Goal: Answer question/provide support

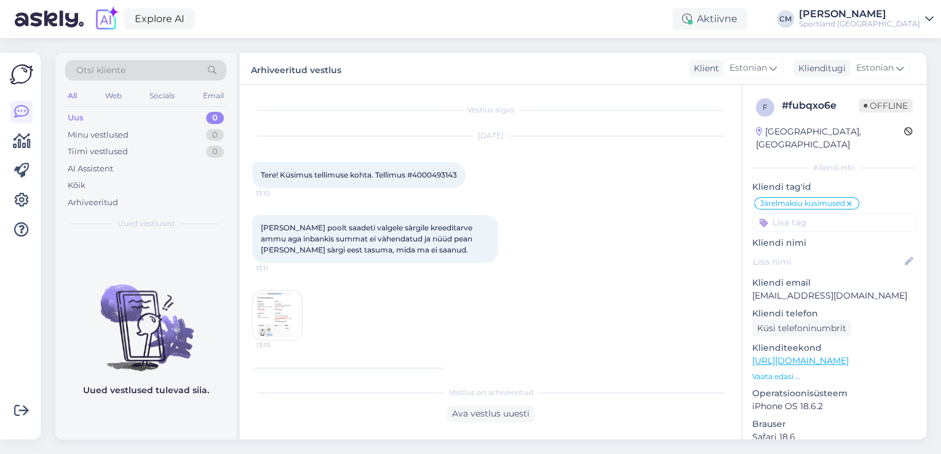
scroll to position [207, 0]
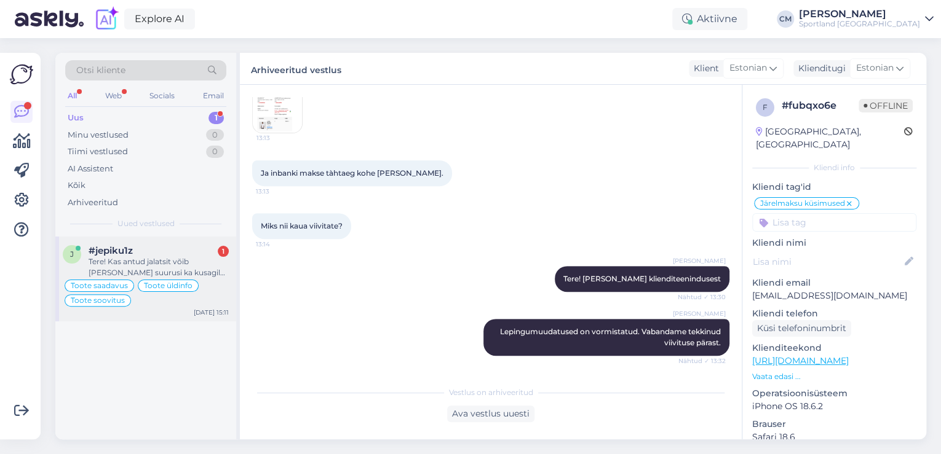
click at [166, 246] on div "#jepiku1z 1" at bounding box center [159, 250] width 140 height 11
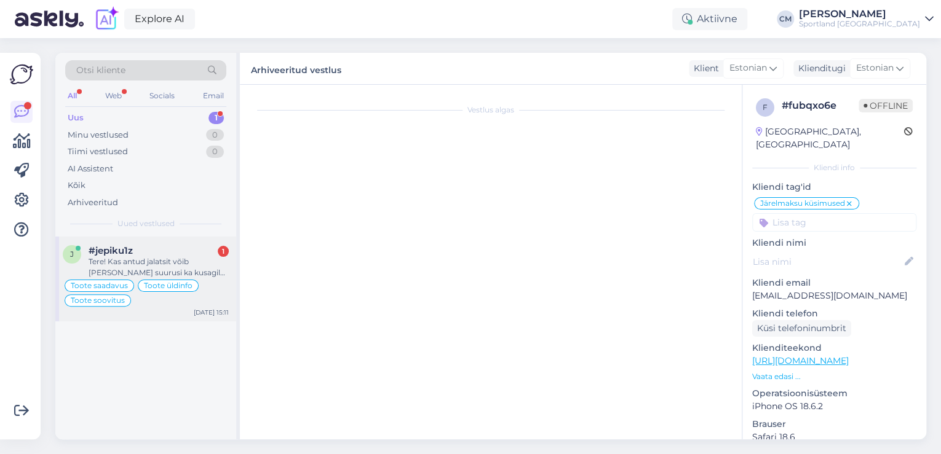
scroll to position [0, 0]
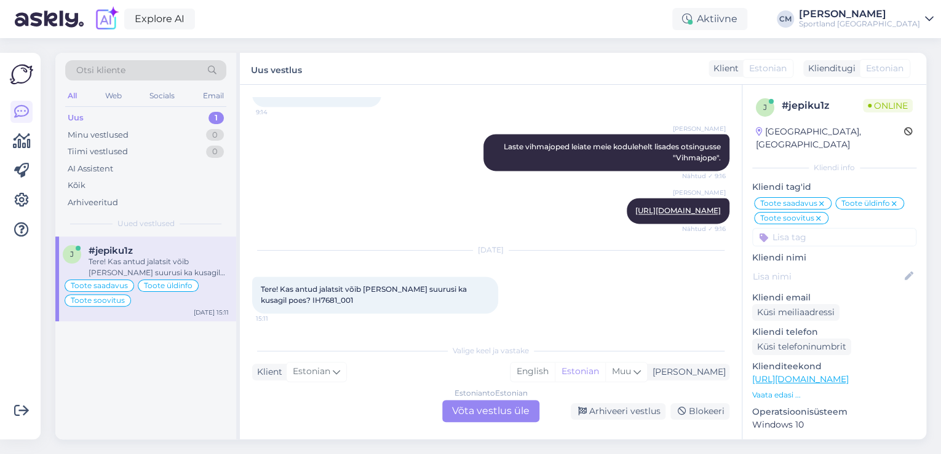
click at [488, 411] on div "Estonian to Estonian Võta vestlus üle" at bounding box center [490, 411] width 97 height 22
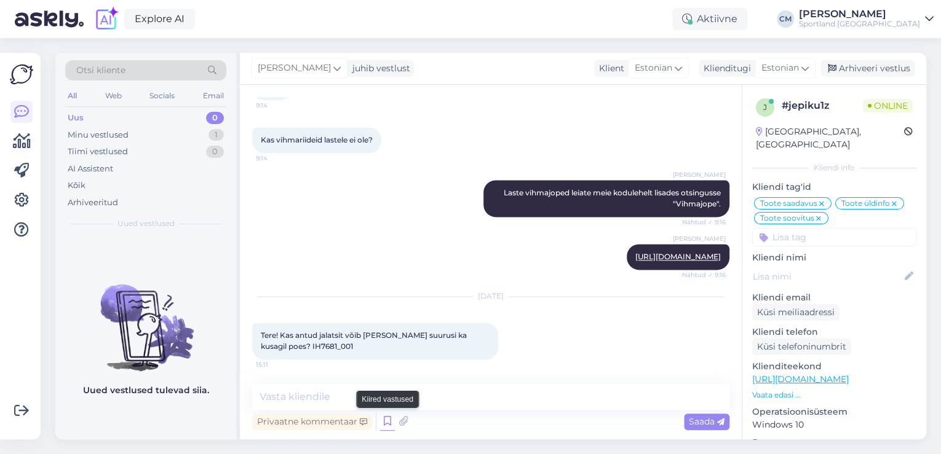
click at [384, 426] on icon at bounding box center [387, 422] width 15 height 18
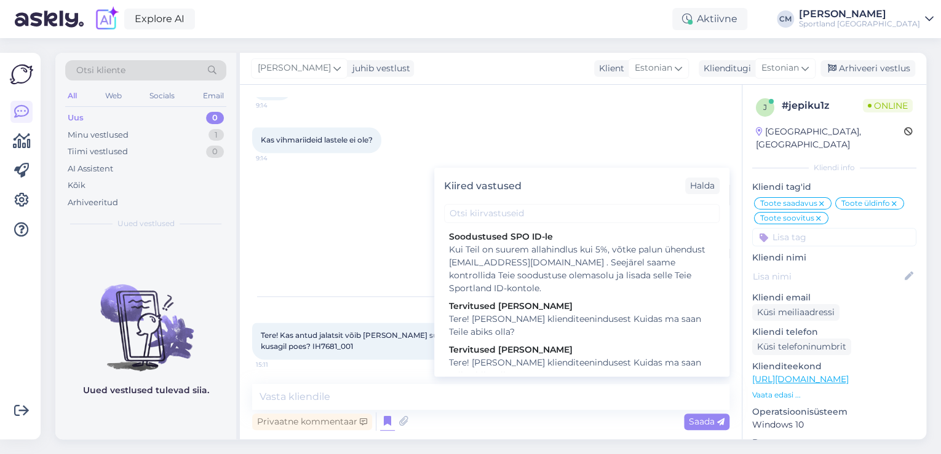
click at [560, 367] on div "Tere! [PERSON_NAME] klienditeenindusest Kuidas ma saan Teile abiks olla?" at bounding box center [582, 370] width 266 height 26
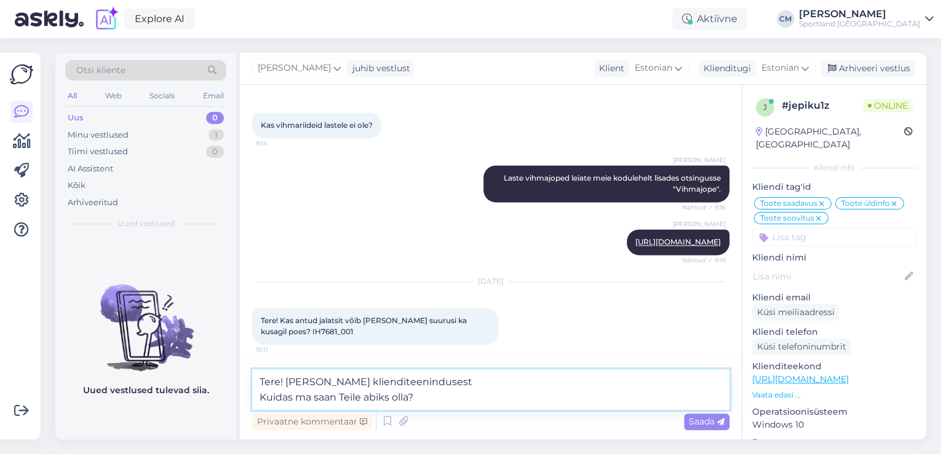
drag, startPoint x: 480, startPoint y: 404, endPoint x: 218, endPoint y: 397, distance: 262.1
click at [218, 397] on div "Otsi kliente All Web Socials Email Uus 0 Minu vestlused 1 Tiimi vestlused 0 AI …" at bounding box center [490, 246] width 871 height 387
type textarea "Tere! [PERSON_NAME] klienditeenindusest"
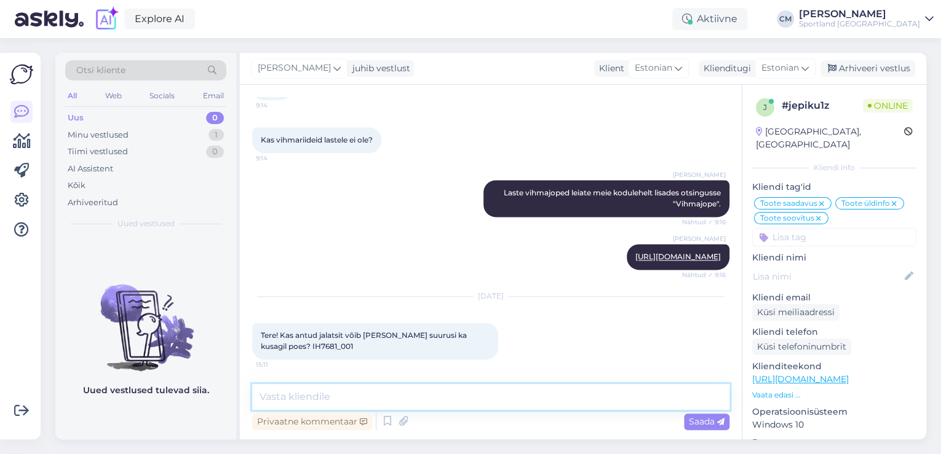
scroll to position [3177, 0]
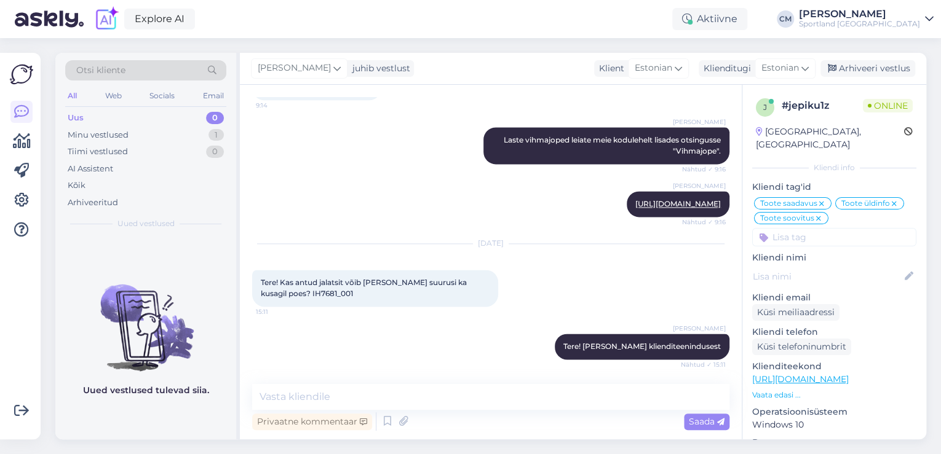
click at [854, 373] on p "[URL][DOMAIN_NAME]" at bounding box center [834, 379] width 164 height 13
click at [849, 374] on link "[URL][DOMAIN_NAME]" at bounding box center [800, 379] width 97 height 11
click at [317, 290] on span "Tere! Kas antud jalatsit võib [PERSON_NAME] suurusi ka kusagil poes? IH7681_001" at bounding box center [365, 288] width 208 height 20
click at [312, 294] on span "Tere! Kas antud jalatsit võib [PERSON_NAME] suurusi ka kusagil poes? IH7681_001" at bounding box center [365, 288] width 208 height 20
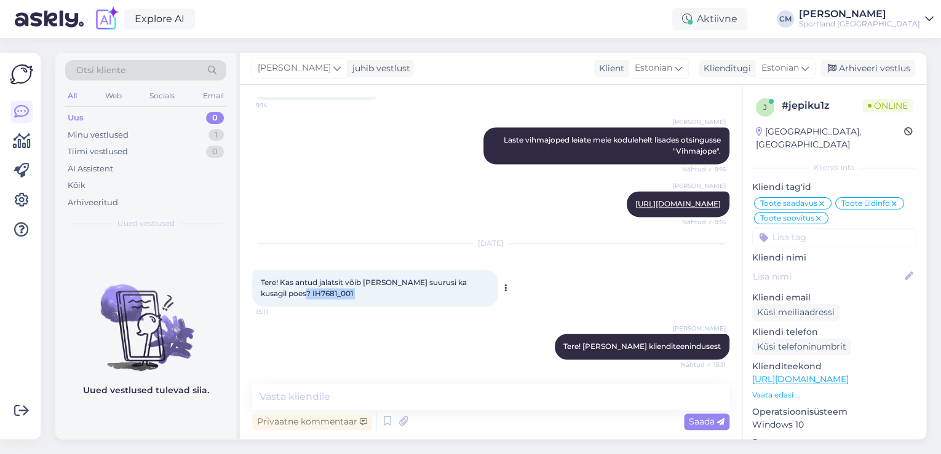
copy div "IH7681_001 15:11"
click at [378, 399] on textarea at bounding box center [490, 397] width 477 height 26
paste textarea "S"
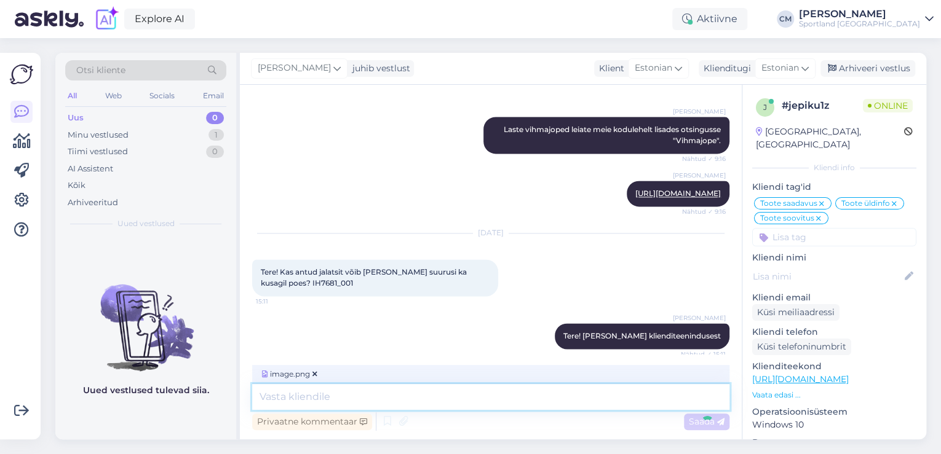
scroll to position [3255, 0]
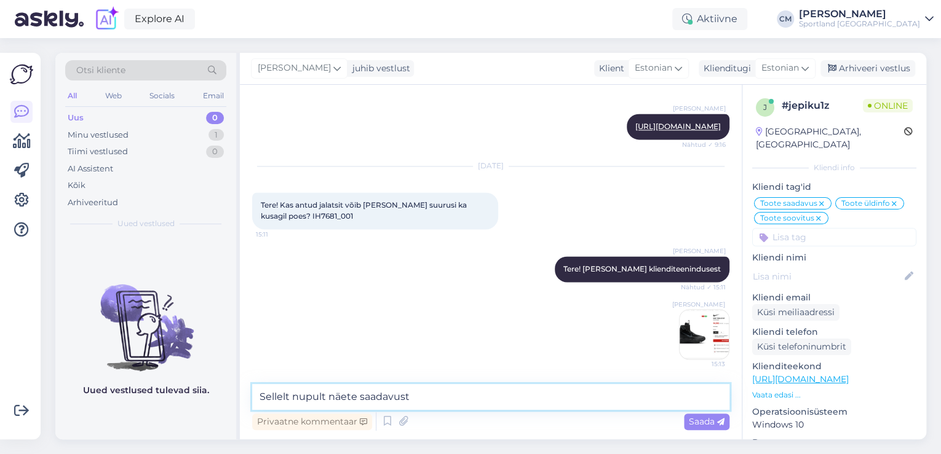
type textarea "Sellelt nupult näete saadavust."
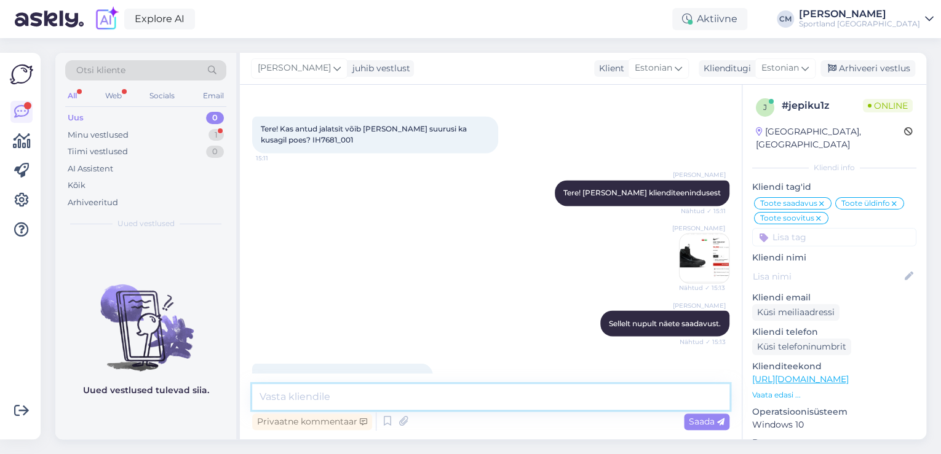
scroll to position [3360, 0]
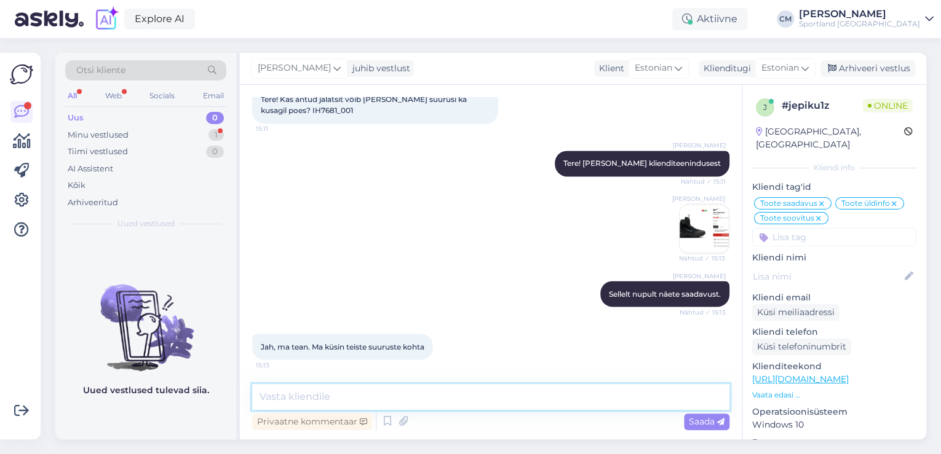
paste textarea "[URL][DOMAIN_NAME]"
type textarea "[URL][DOMAIN_NAME]"
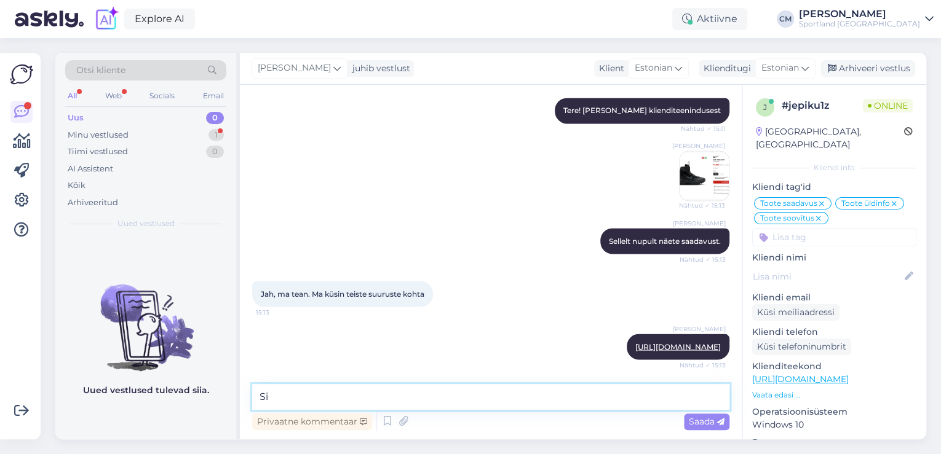
scroll to position [3477, 0]
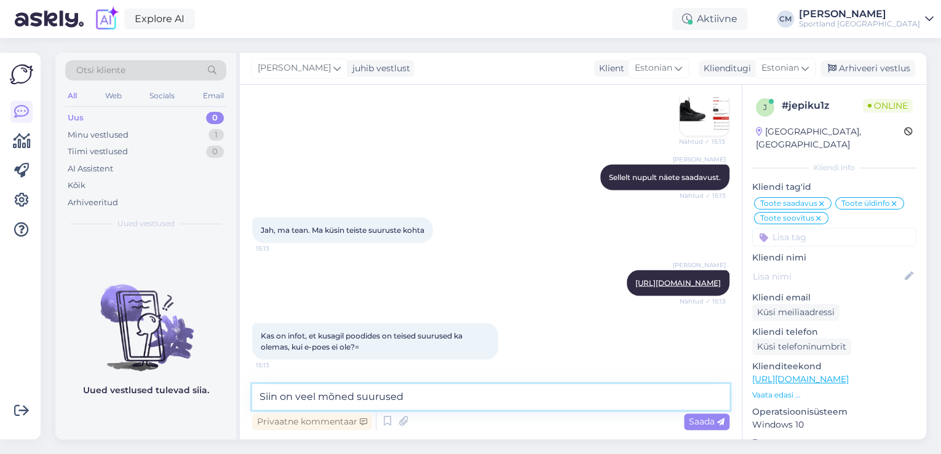
type textarea "Siin on veel mõned suurused."
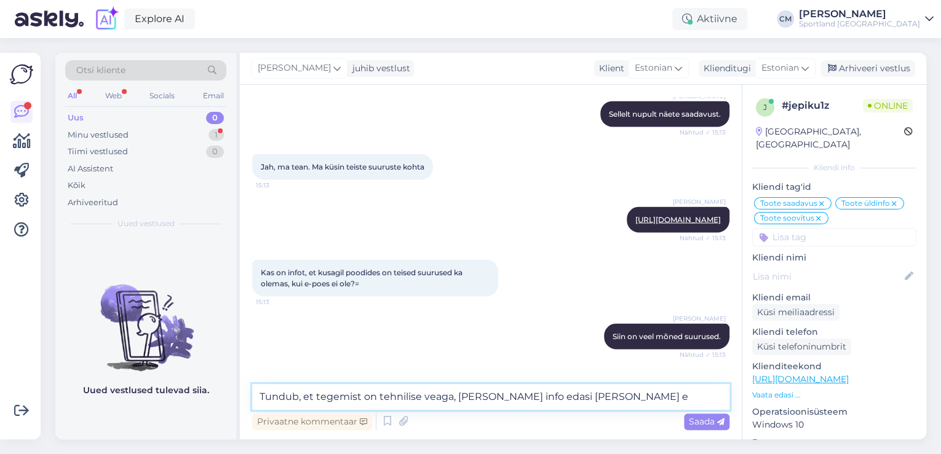
scroll to position [3582, 0]
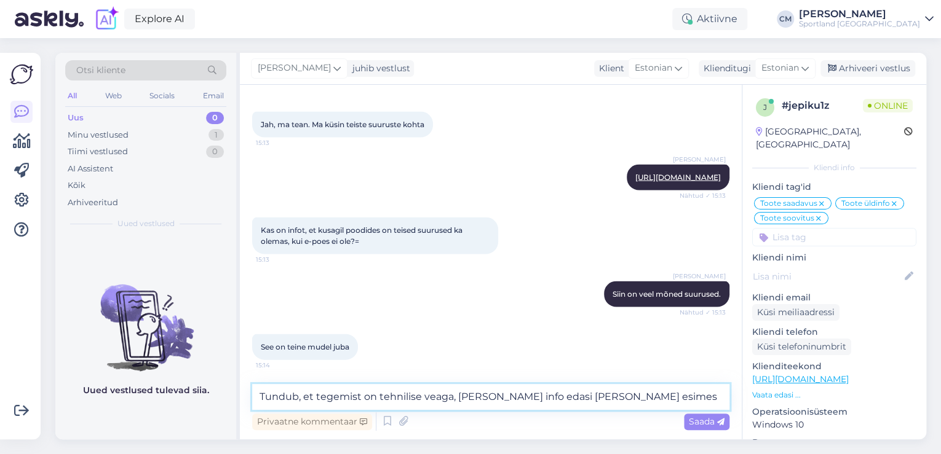
type textarea "Tundub, et tegemist on tehnilise veaga, [PERSON_NAME] info edasi [PERSON_NAME] …"
drag, startPoint x: 657, startPoint y: 394, endPoint x: 207, endPoint y: 386, distance: 450.2
click at [207, 386] on div "Otsi kliente All Web Socials Email Uus 0 Minu vestlused 1 Tiimi vestlused 0 AI …" at bounding box center [490, 246] width 871 height 387
type textarea "Hetkel on ainsad suurused"
drag, startPoint x: 417, startPoint y: 401, endPoint x: 197, endPoint y: 402, distance: 220.2
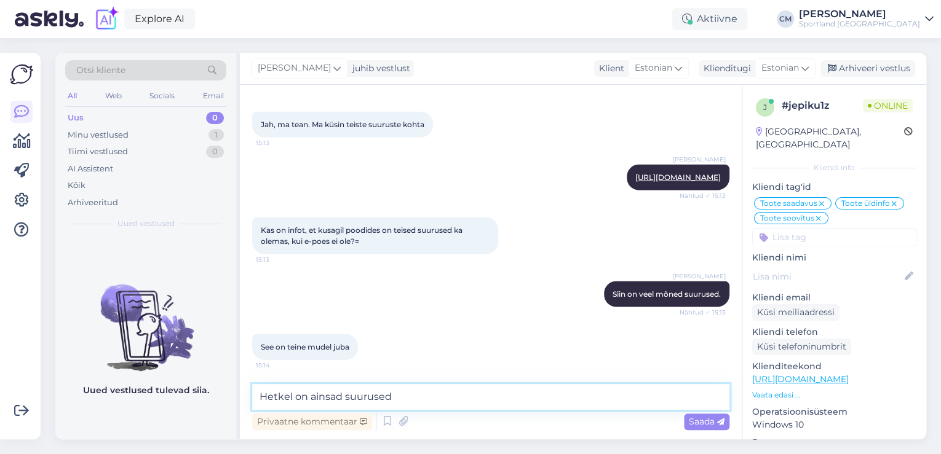
click at [197, 402] on div "Otsi kliente All Web Socials Email Uus 0 Minu vestlused 1 Tiimi vestlused 0 AI …" at bounding box center [490, 246] width 871 height 387
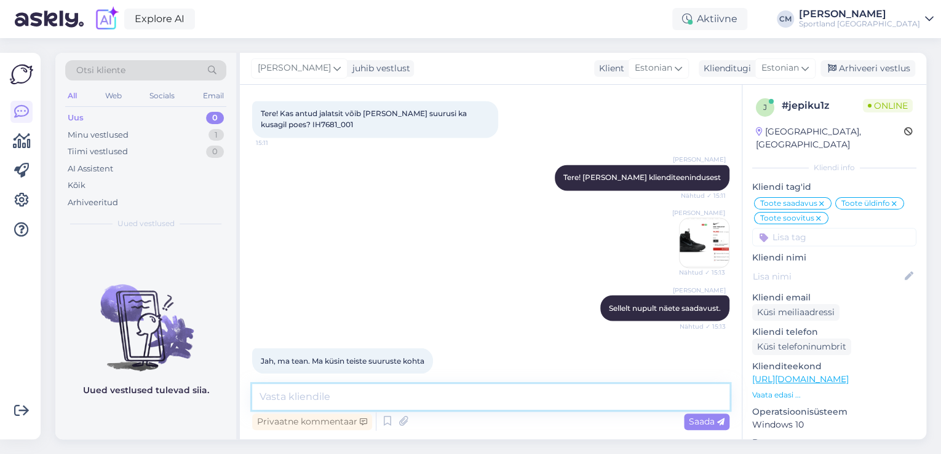
scroll to position [3287, 0]
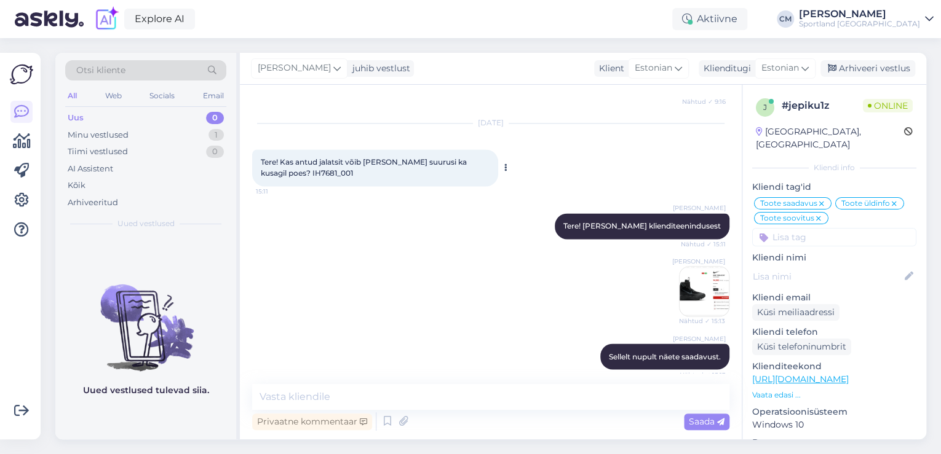
click at [312, 178] on span "Tere! Kas antud jalatsit võib [PERSON_NAME] suurusi ka kusagil poes? IH7681_001" at bounding box center [365, 167] width 208 height 20
copy div "IH7681_001 15:11"
click at [322, 406] on textarea at bounding box center [490, 397] width 477 height 26
paste textarea "IH7681_001"
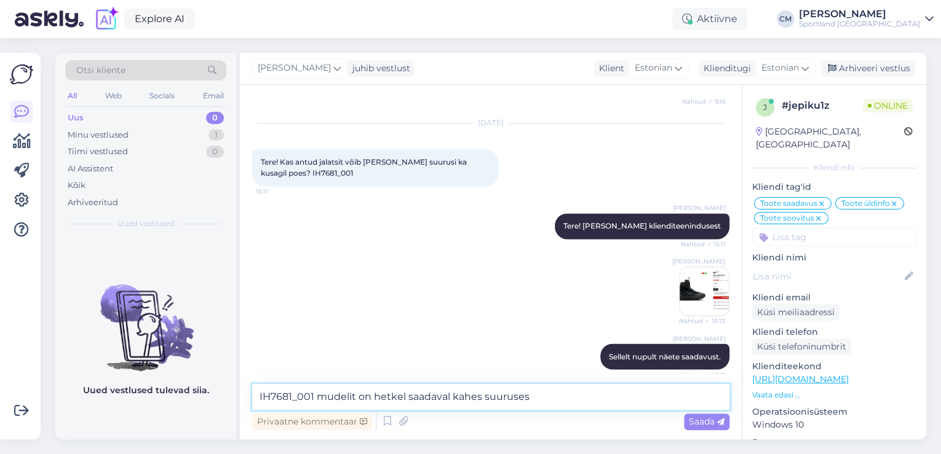
type textarea "IH7681_001 mudelit on hetkel saadaval kahes suuruses."
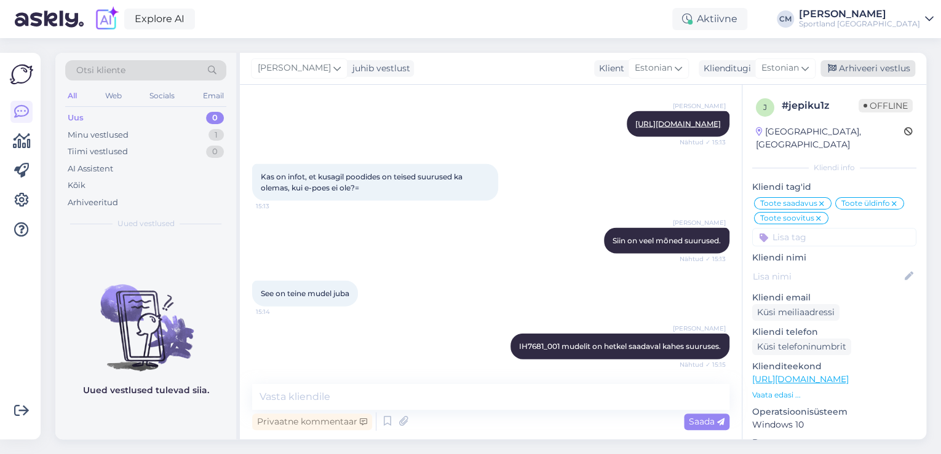
click at [890, 62] on div "Arhiveeri vestlus" at bounding box center [867, 68] width 95 height 17
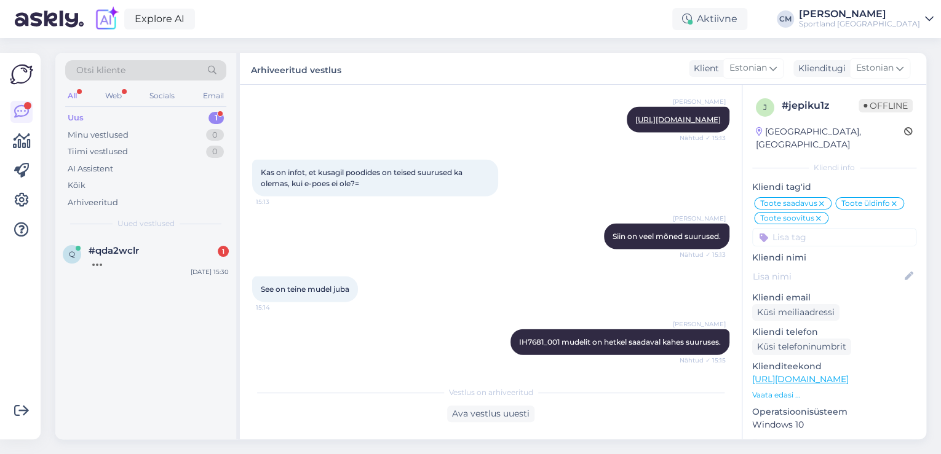
click at [175, 231] on div "Otsi kliente All Web Socials Email Uus 1 Minu vestlused 0 Tiimi vestlused 0 AI …" at bounding box center [145, 145] width 181 height 184
click at [175, 240] on div "q #qda2wclr 1 [DATE] 15:30" at bounding box center [145, 259] width 181 height 44
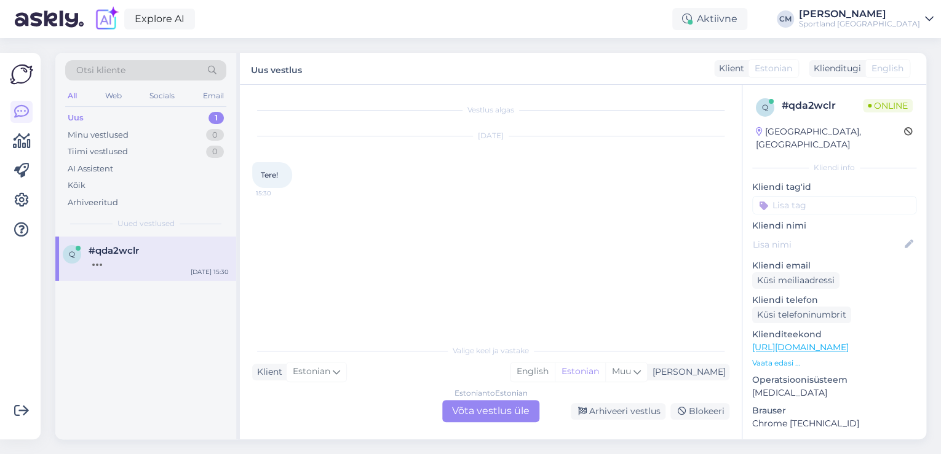
scroll to position [0, 0]
click at [450, 400] on div "Valige [PERSON_NAME] vastake Klient Estonian Mina English Estonian Muu Estonian…" at bounding box center [490, 380] width 477 height 84
click at [451, 410] on div "Estonian to Estonian Võta vestlus üle" at bounding box center [490, 411] width 97 height 22
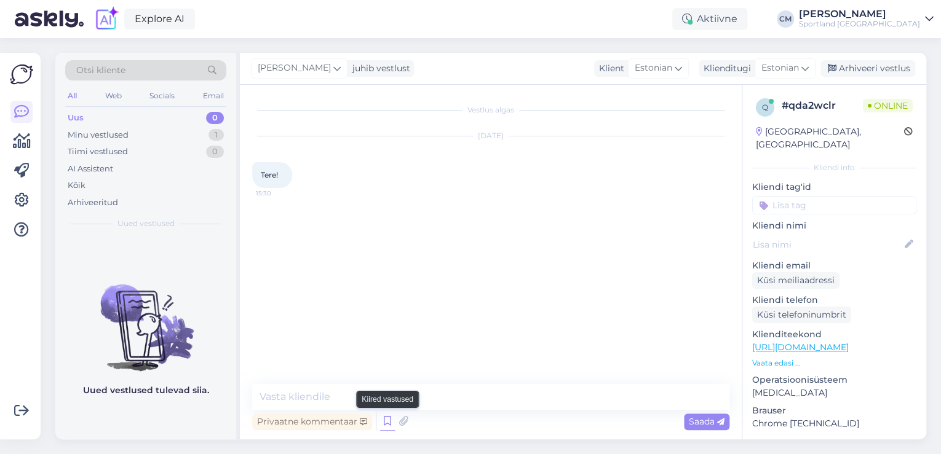
click at [394, 424] on icon at bounding box center [387, 422] width 15 height 18
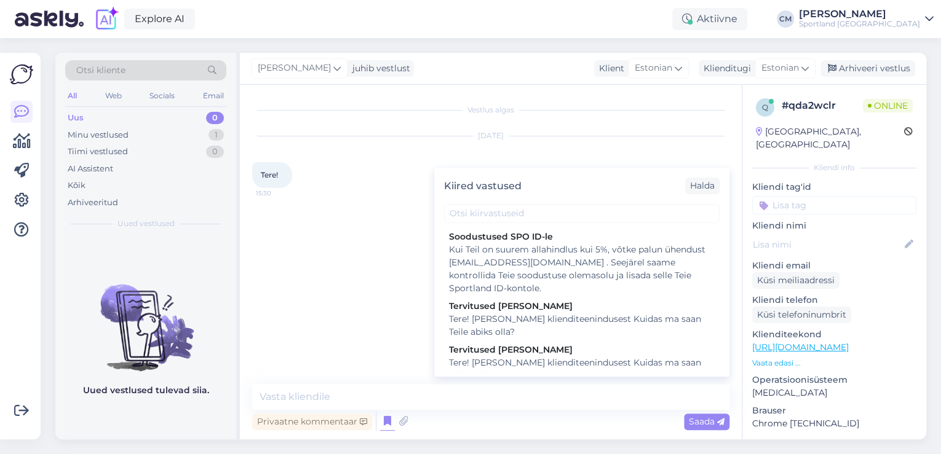
click at [601, 357] on div "Tere! [PERSON_NAME] klienditeenindusest Kuidas ma saan Teile abiks olla?" at bounding box center [582, 370] width 266 height 26
type textarea "Tere! [PERSON_NAME] klienditeenindusest Kuidas ma saan Teile abiks olla?"
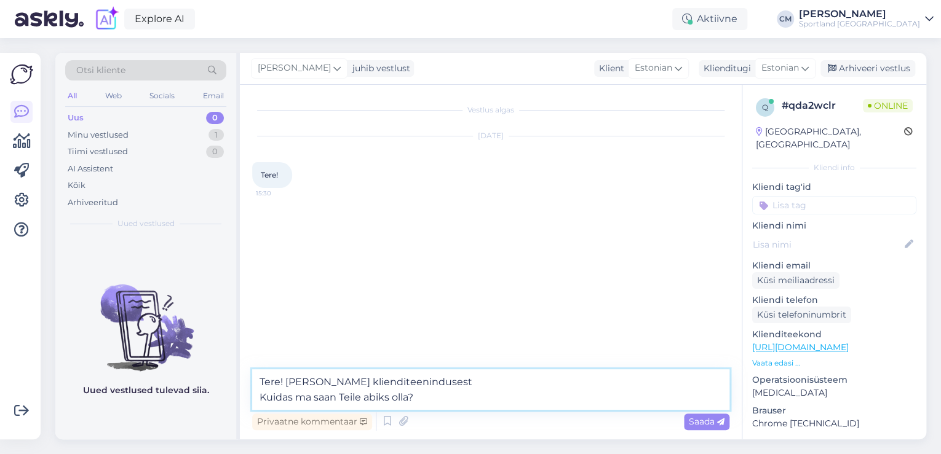
click at [512, 403] on textarea "Tere! [PERSON_NAME] klienditeenindusest Kuidas ma saan Teile abiks olla?" at bounding box center [490, 390] width 477 height 41
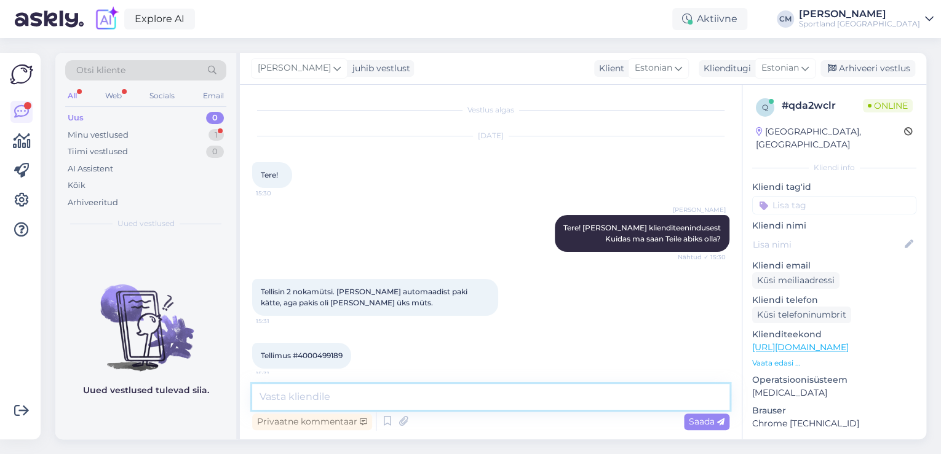
scroll to position [9, 0]
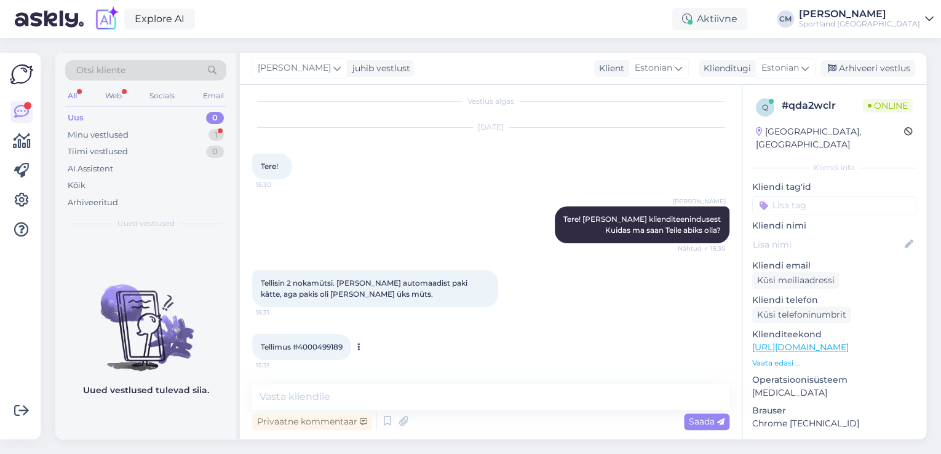
click at [328, 344] on span "Tellimus #4000499189" at bounding box center [302, 347] width 82 height 9
copy div "4000499189 15:31"
click at [386, 427] on icon at bounding box center [387, 422] width 15 height 18
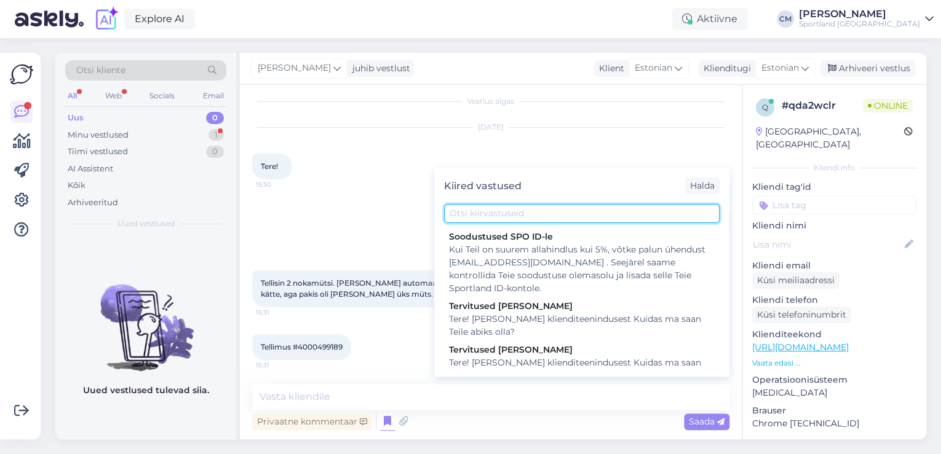
click at [531, 220] on input "text" at bounding box center [582, 213] width 276 height 19
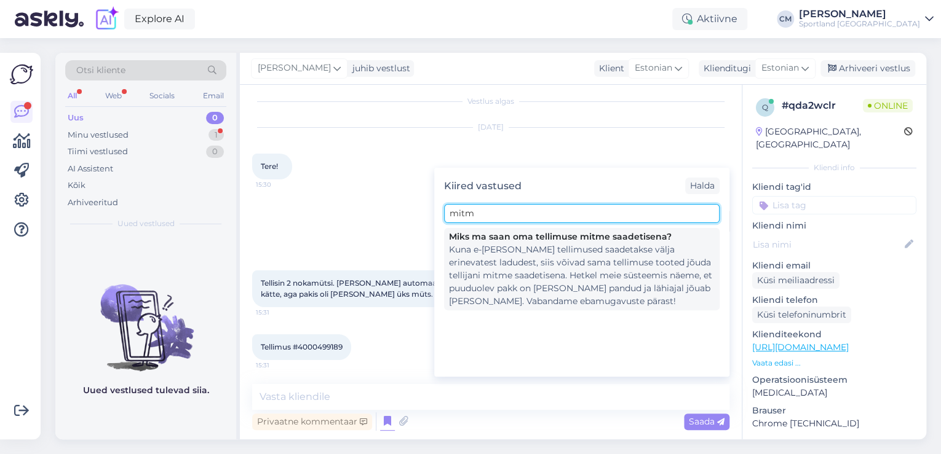
type input "mitm"
click at [601, 276] on div "Kuna e-[PERSON_NAME] tellimused saadetakse välja erinevatest ladudest, siis või…" at bounding box center [582, 276] width 266 height 65
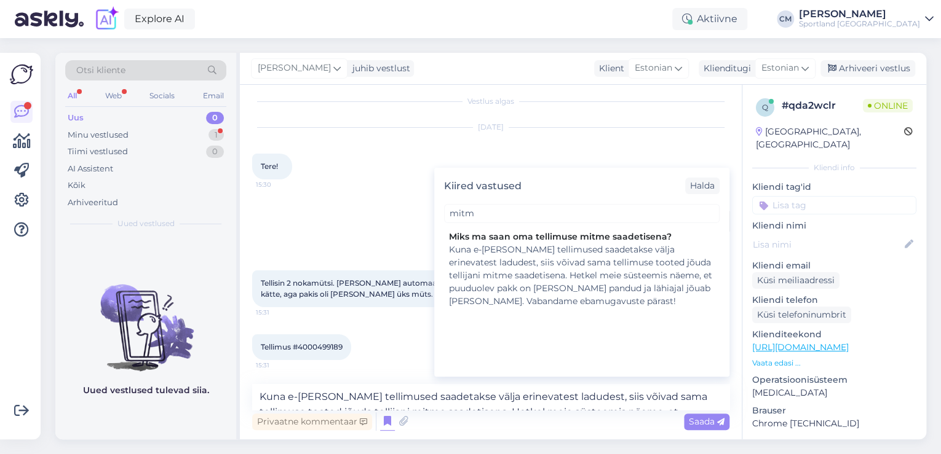
scroll to position [22, 0]
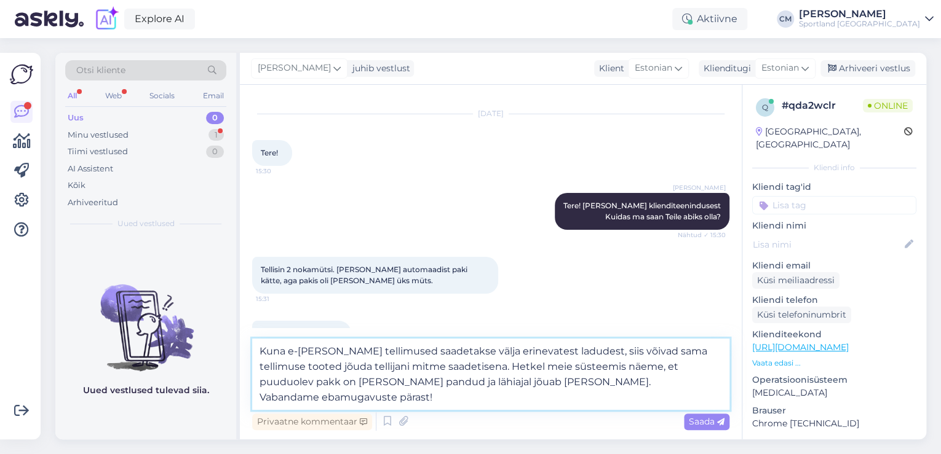
drag, startPoint x: 483, startPoint y: 406, endPoint x: 207, endPoint y: 419, distance: 277.1
click at [207, 419] on div "Otsi kliente All Web Socials Email Uus 0 Minu vestlused 1 Tiimi vestlused 0 AI …" at bounding box center [490, 246] width 871 height 387
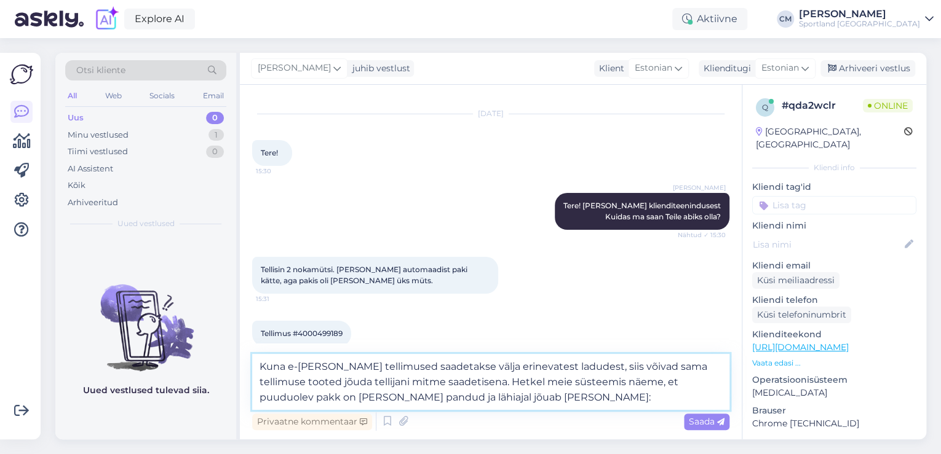
paste textarea "CC861443826EE"
drag, startPoint x: 276, startPoint y: 396, endPoint x: 337, endPoint y: 391, distance: 61.7
click at [337, 391] on textarea "Kuna e-[PERSON_NAME] tellimused saadetakse välja erinevatest ladudest, siis või…" at bounding box center [490, 382] width 477 height 56
drag, startPoint x: 474, startPoint y: 396, endPoint x: 392, endPoint y: 398, distance: 81.2
click at [392, 398] on textarea "Kuna e-[PERSON_NAME] tellimused saadetakse välja erinevatest ladudest, siis või…" at bounding box center [490, 382] width 477 height 56
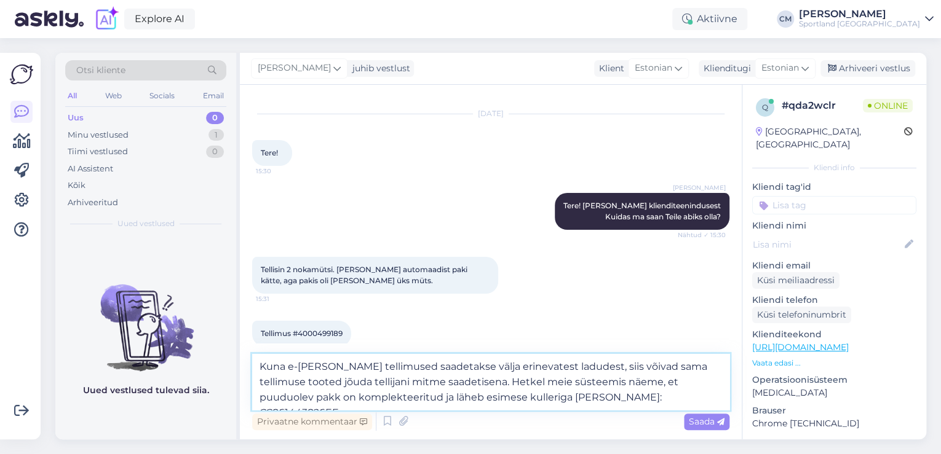
click at [483, 403] on textarea "Kuna e-[PERSON_NAME] tellimused saadetakse välja erinevatest ladudest, siis või…" at bounding box center [490, 382] width 477 height 56
click at [483, 395] on textarea "Kuna e-[PERSON_NAME] tellimused saadetakse välja erinevatest ladudest, siis või…" at bounding box center [490, 382] width 477 height 56
type textarea "Kuna e-[PERSON_NAME] tellimused saadetakse välja erinevatest ladudest, siis või…"
click at [609, 391] on textarea "Kuna e-[PERSON_NAME] tellimused saadetakse välja erinevatest ladudest, siis või…" at bounding box center [490, 382] width 477 height 56
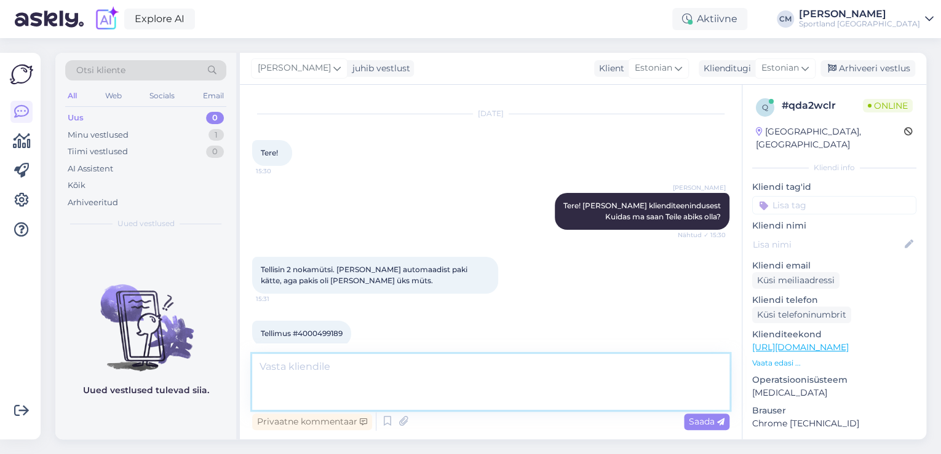
scroll to position [106, 0]
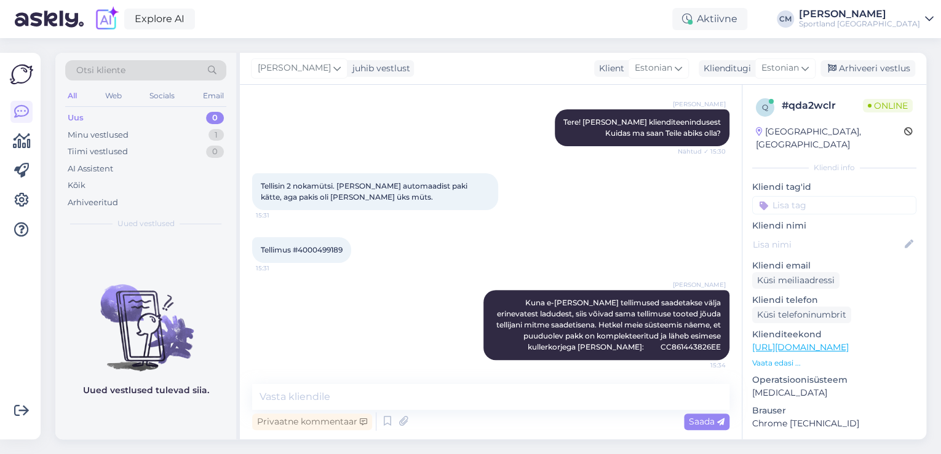
click at [822, 196] on input at bounding box center [834, 205] width 164 height 18
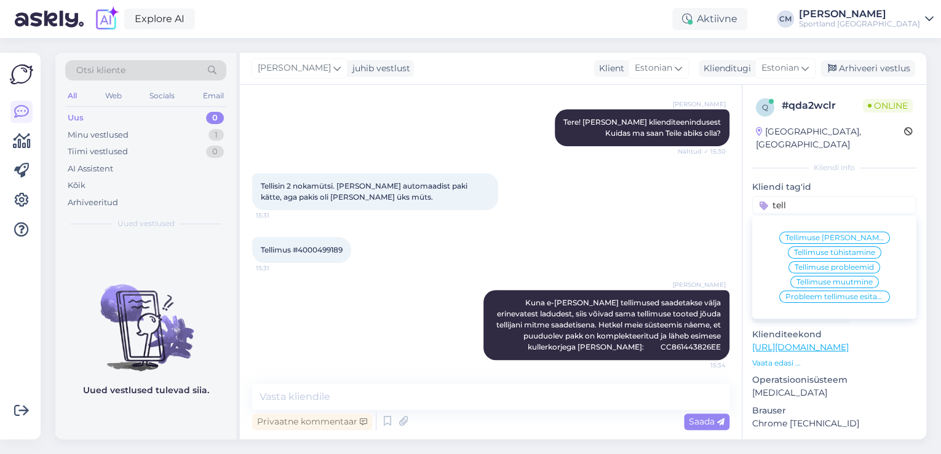
type input "tell"
click at [847, 234] on span "Tellimuse [PERSON_NAME] info" at bounding box center [834, 237] width 98 height 7
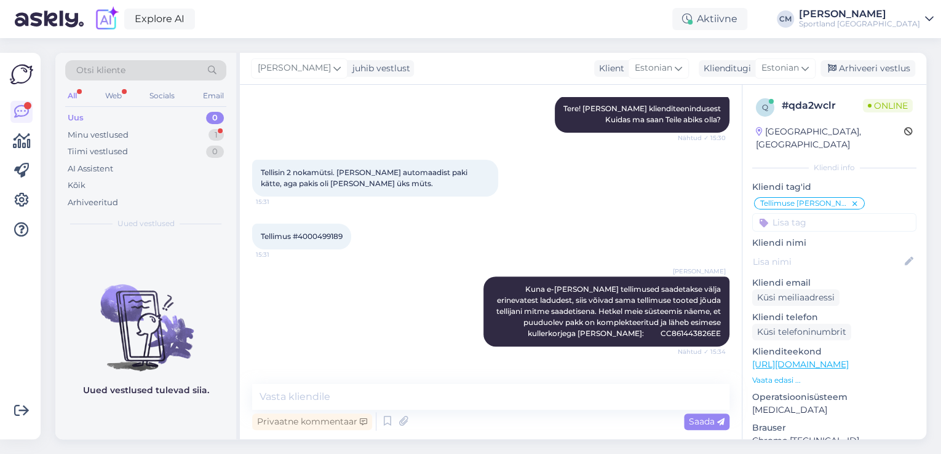
scroll to position [159, 0]
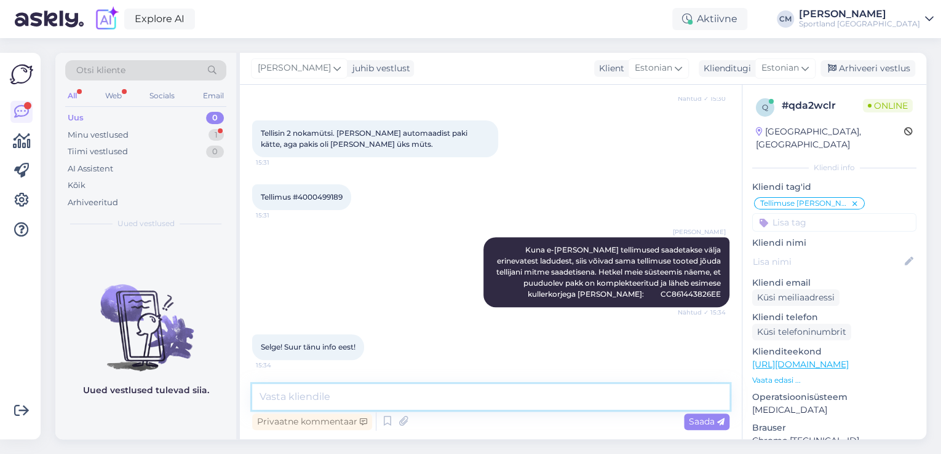
click at [356, 391] on textarea at bounding box center [490, 397] width 477 height 26
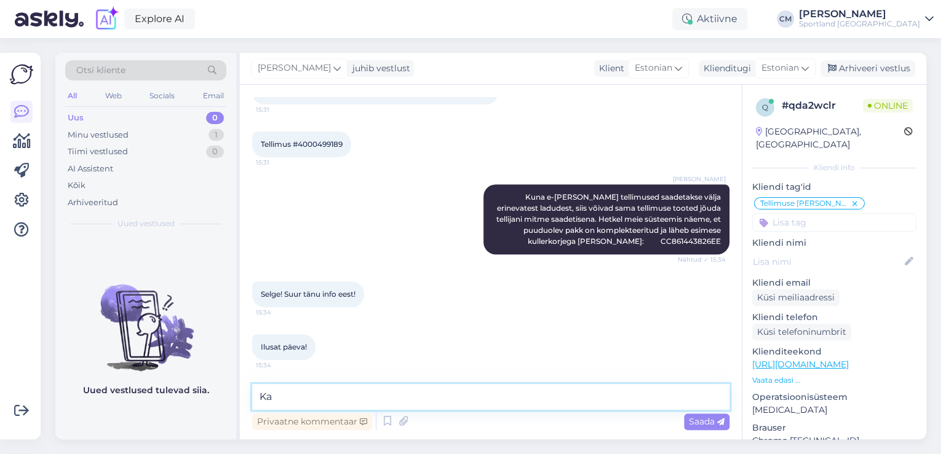
type textarea "K"
type textarea "Kena päeva jätku!"
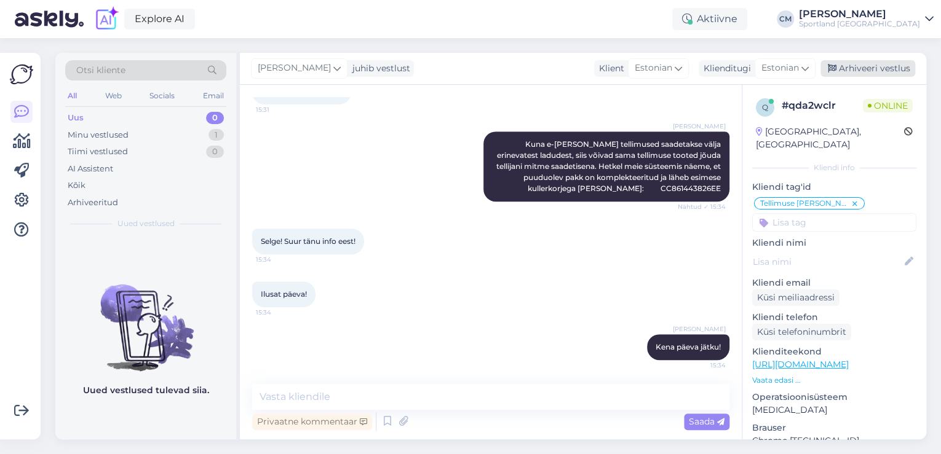
click at [875, 76] on div "Arhiveeri vestlus" at bounding box center [867, 68] width 95 height 17
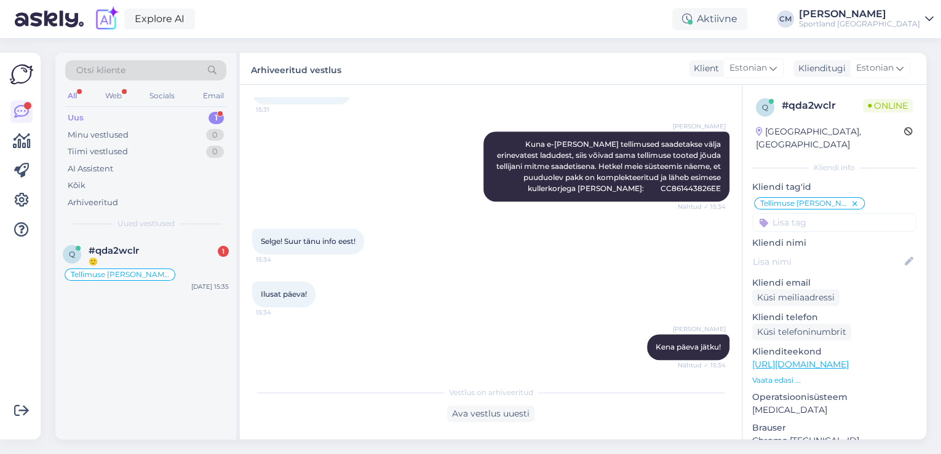
scroll to position [322, 0]
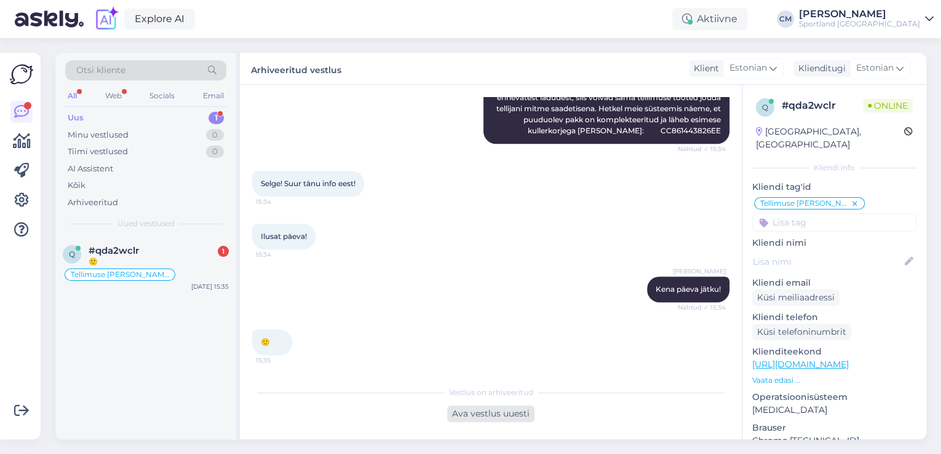
click at [499, 406] on div "Ava vestlus uuesti" at bounding box center [490, 414] width 87 height 17
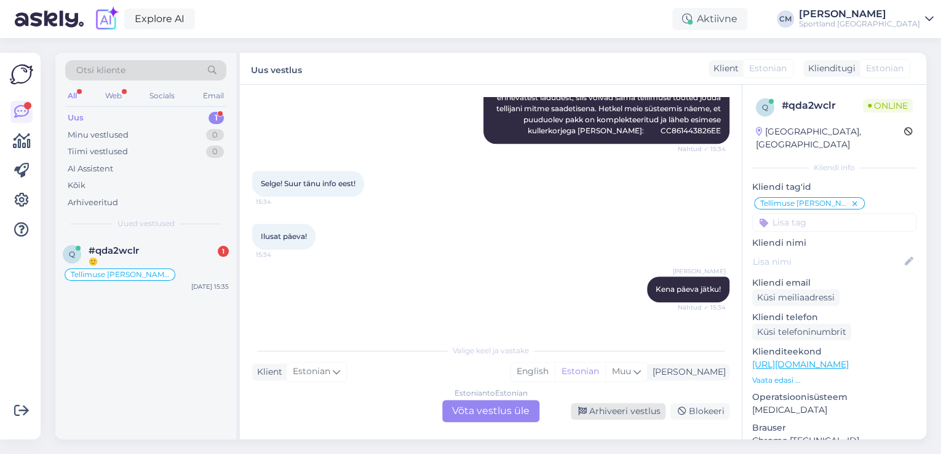
click at [595, 411] on div "Arhiveeri vestlus" at bounding box center [618, 411] width 95 height 17
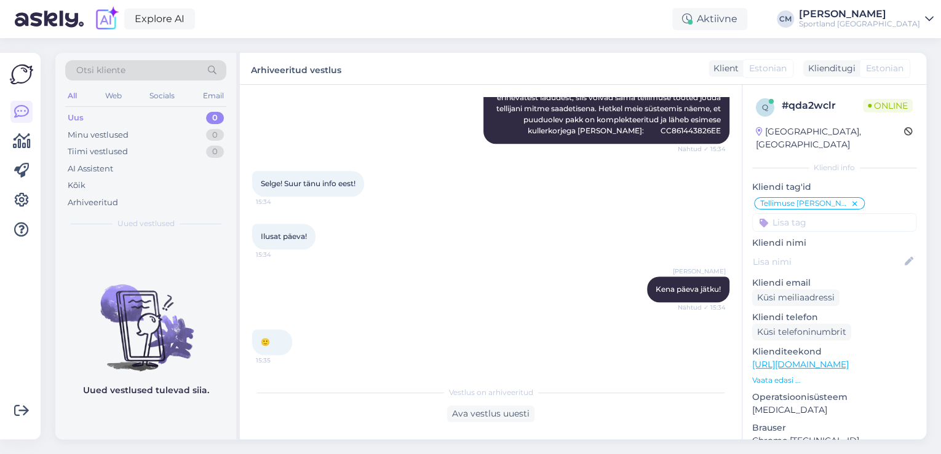
click at [852, 30] on div "Explore AI Aktiivne Võta paus, Askly hoiab kliente [PERSON_NAME] 15 minutit 30 …" at bounding box center [470, 19] width 941 height 38
click at [855, 30] on div "Explore AI Aktiivne Võta paus, Askly hoiab kliente [PERSON_NAME] 15 minutit 30 …" at bounding box center [470, 19] width 941 height 38
click at [865, 27] on div "Sportland [GEOGRAPHIC_DATA]" at bounding box center [859, 24] width 121 height 10
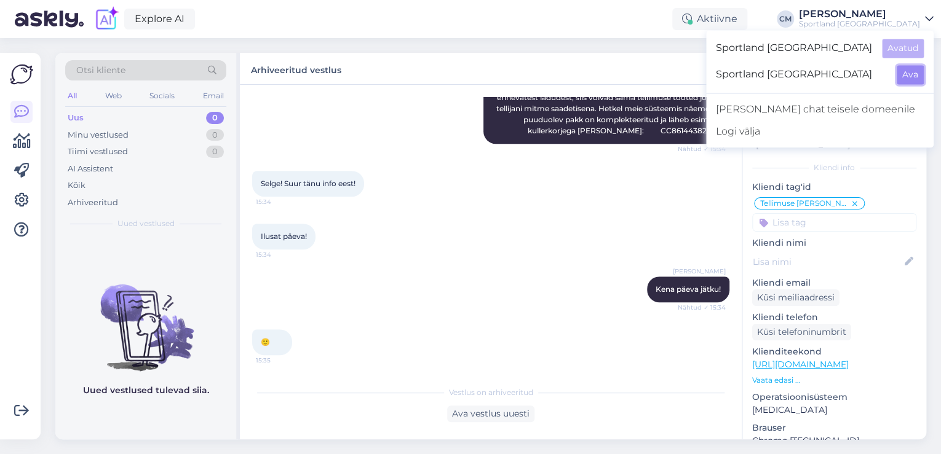
click at [900, 73] on button "Ava" at bounding box center [910, 74] width 27 height 19
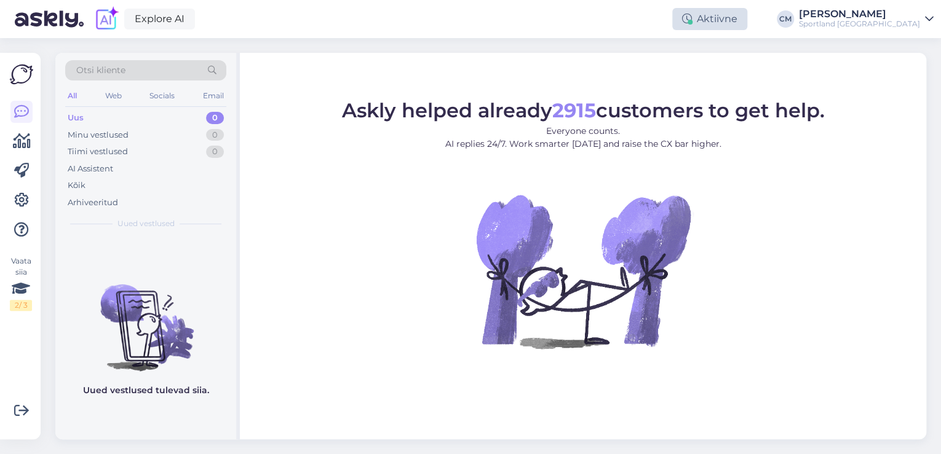
click at [747, 27] on div "Aktiivne" at bounding box center [709, 19] width 75 height 22
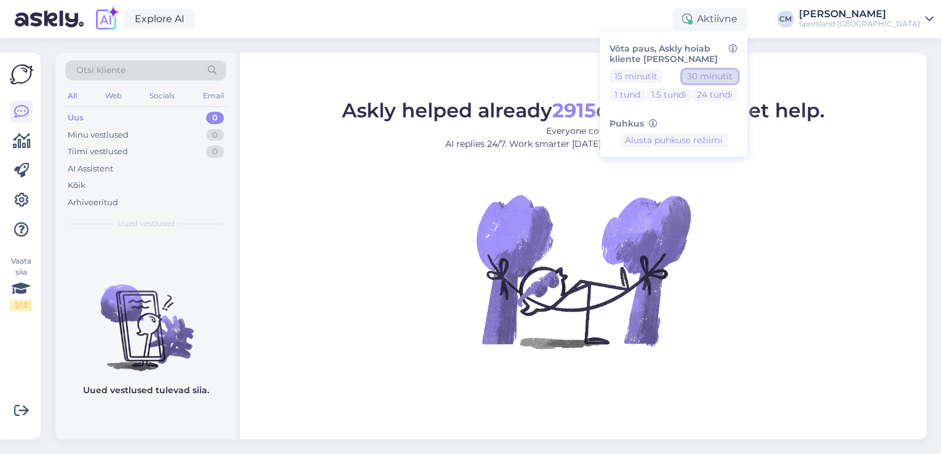
click at [737, 77] on button "30 minutit" at bounding box center [709, 76] width 55 height 14
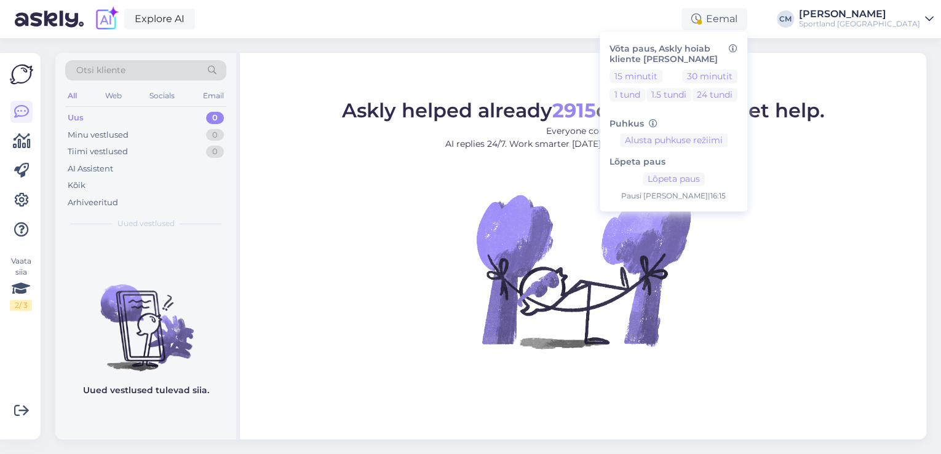
click at [878, 22] on div "Sportland [GEOGRAPHIC_DATA]" at bounding box center [859, 24] width 121 height 10
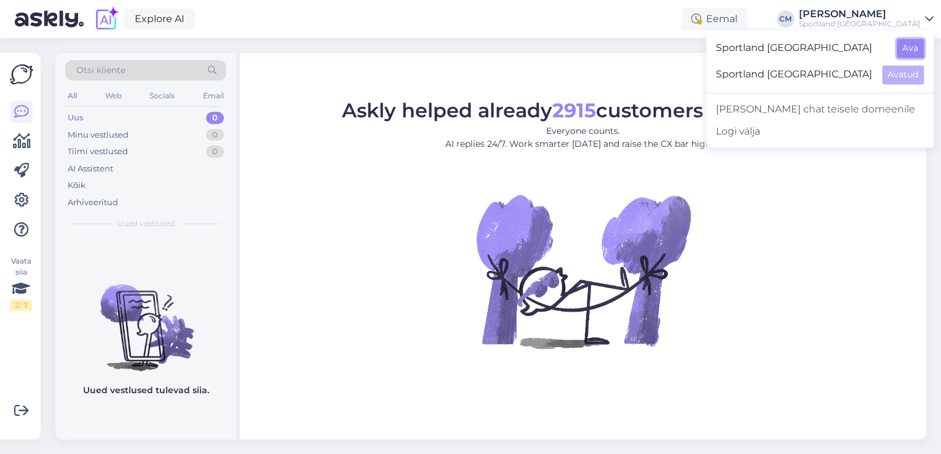
click at [920, 55] on button "Ava" at bounding box center [910, 48] width 27 height 19
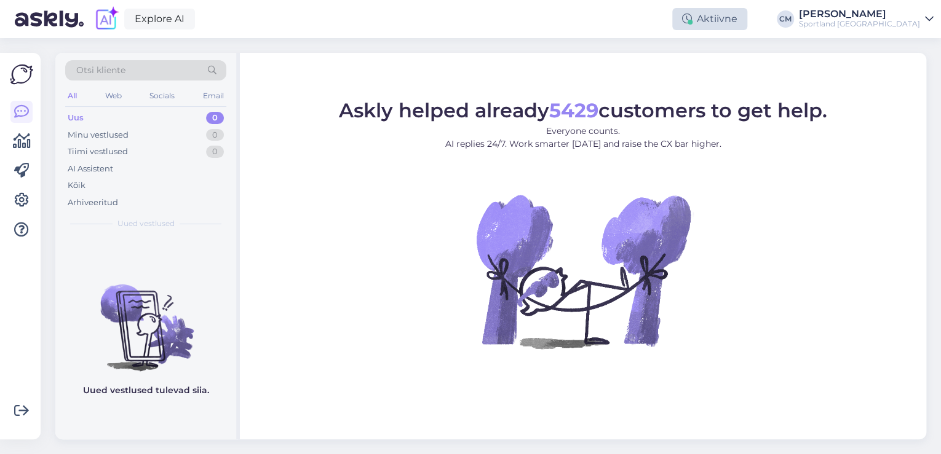
click at [747, 26] on div "Aktiivne" at bounding box center [709, 19] width 75 height 22
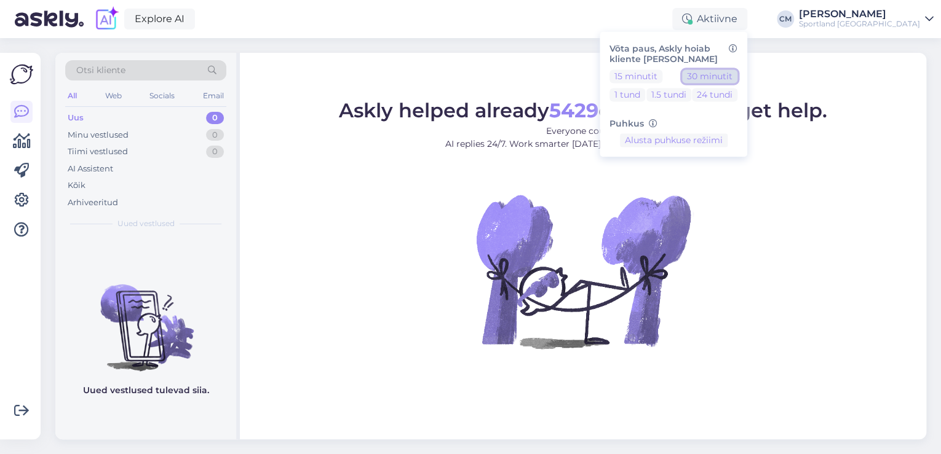
click at [737, 76] on button "30 minutit" at bounding box center [709, 76] width 55 height 14
